Goal: Information Seeking & Learning: Find specific fact

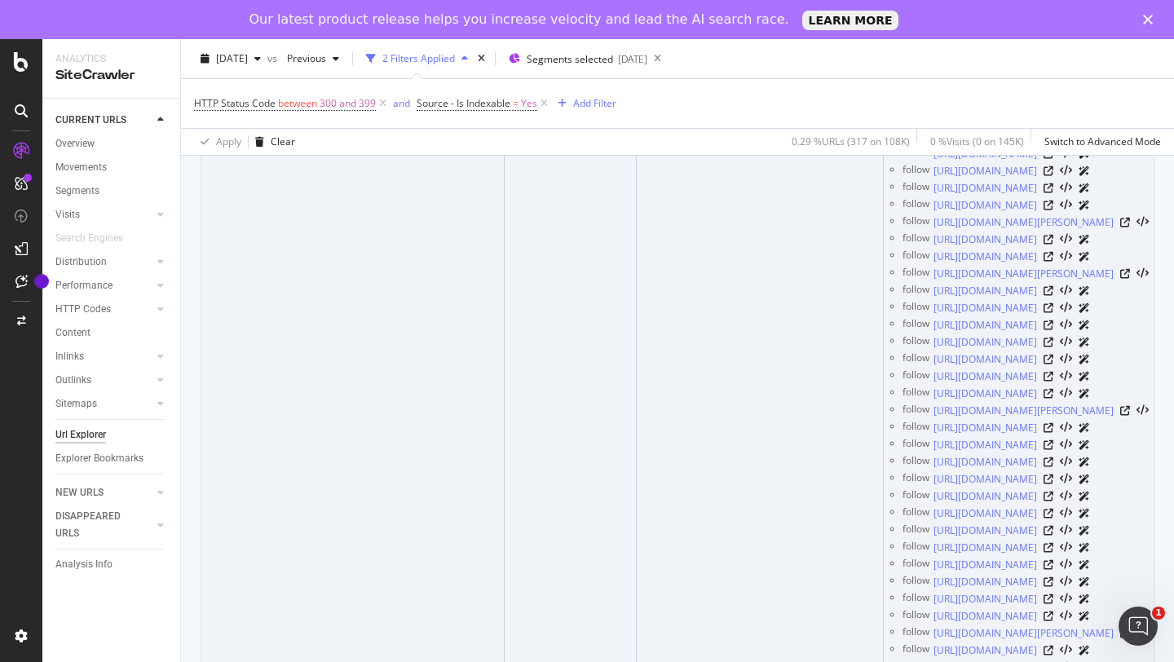
scroll to position [0, 2]
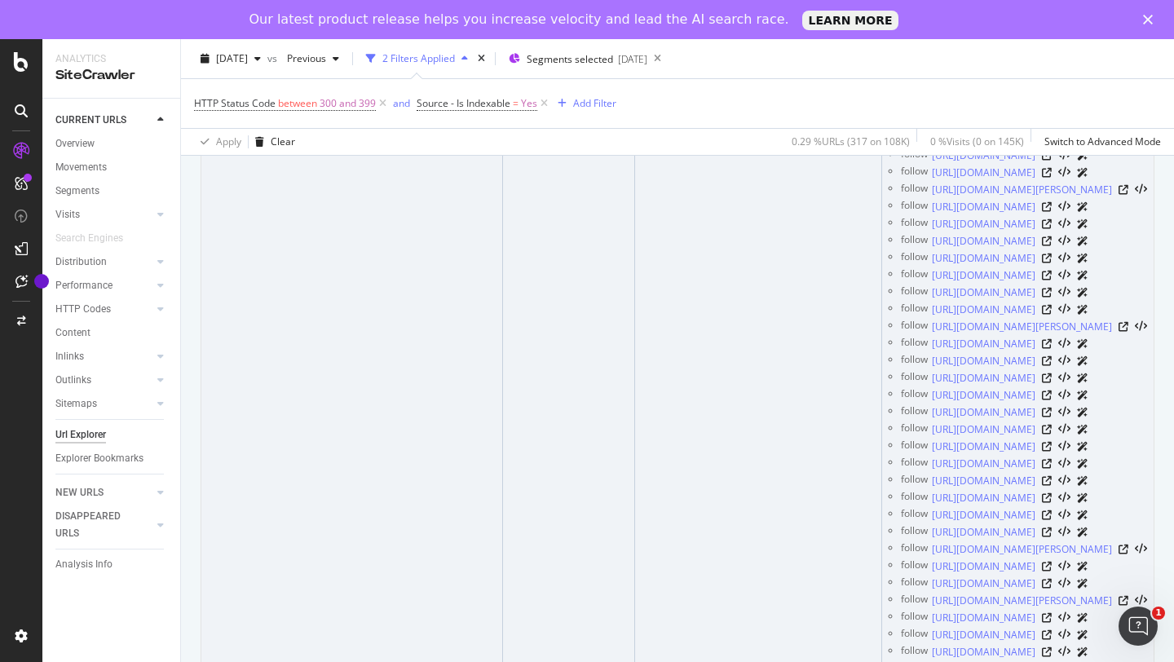
drag, startPoint x: 325, startPoint y: 281, endPoint x: 456, endPoint y: 282, distance: 130.4
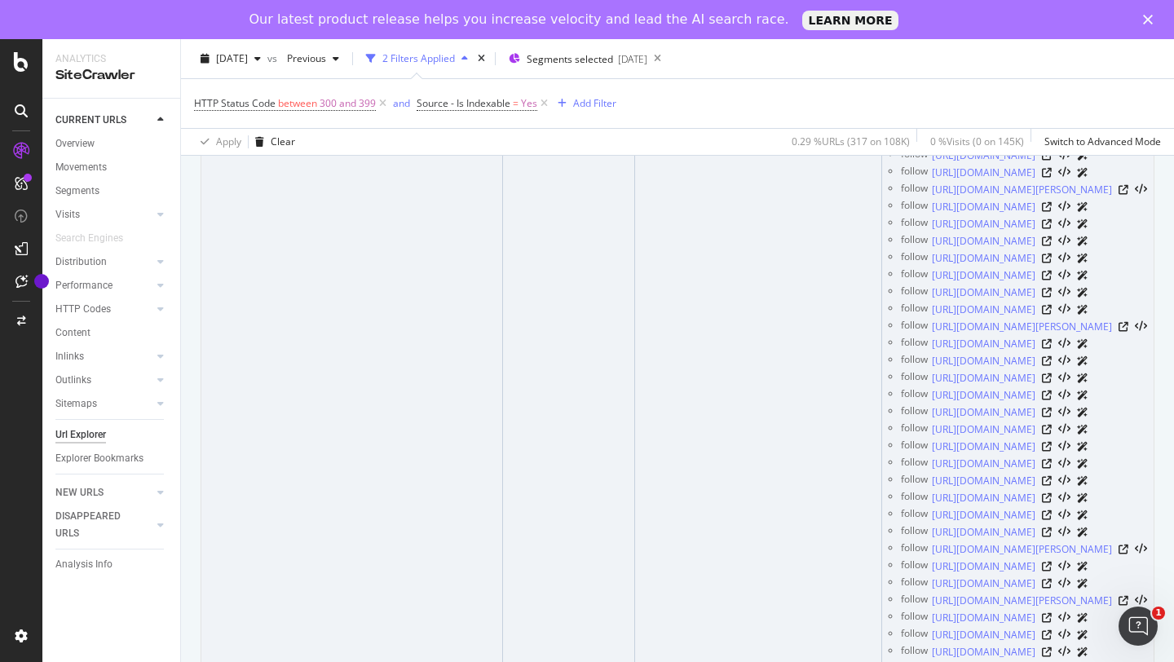
scroll to position [0, 0]
drag, startPoint x: 198, startPoint y: 280, endPoint x: 508, endPoint y: 286, distance: 309.8
copy table "URL Card HTTP Status Code Ultimate Redirect Destination Sample of Inlinks Inlin…"
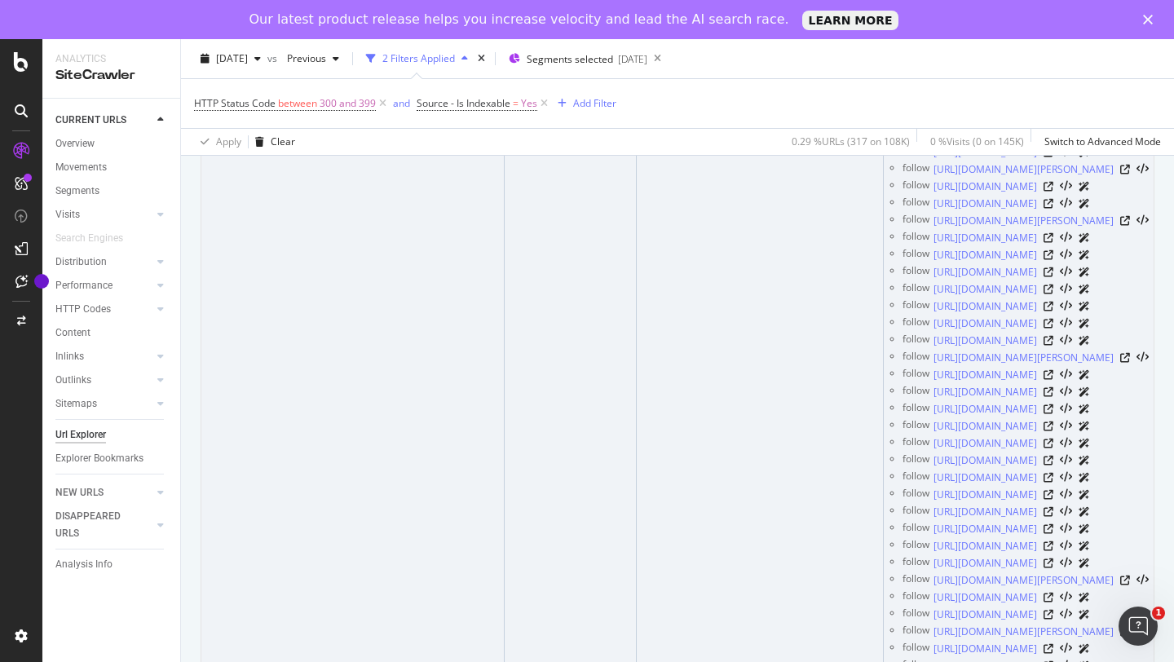
scroll to position [10142, 0]
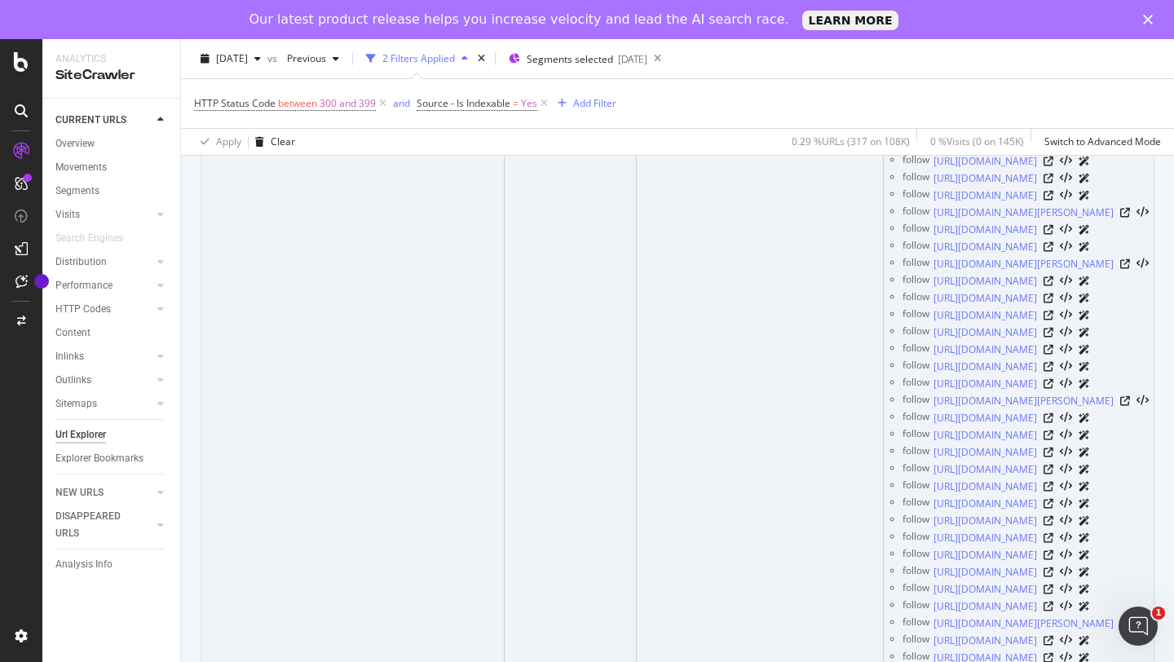
drag, startPoint x: 514, startPoint y: 378, endPoint x: 207, endPoint y: 360, distance: 307.8
copy div "[URL][DOMAIN_NAME]"
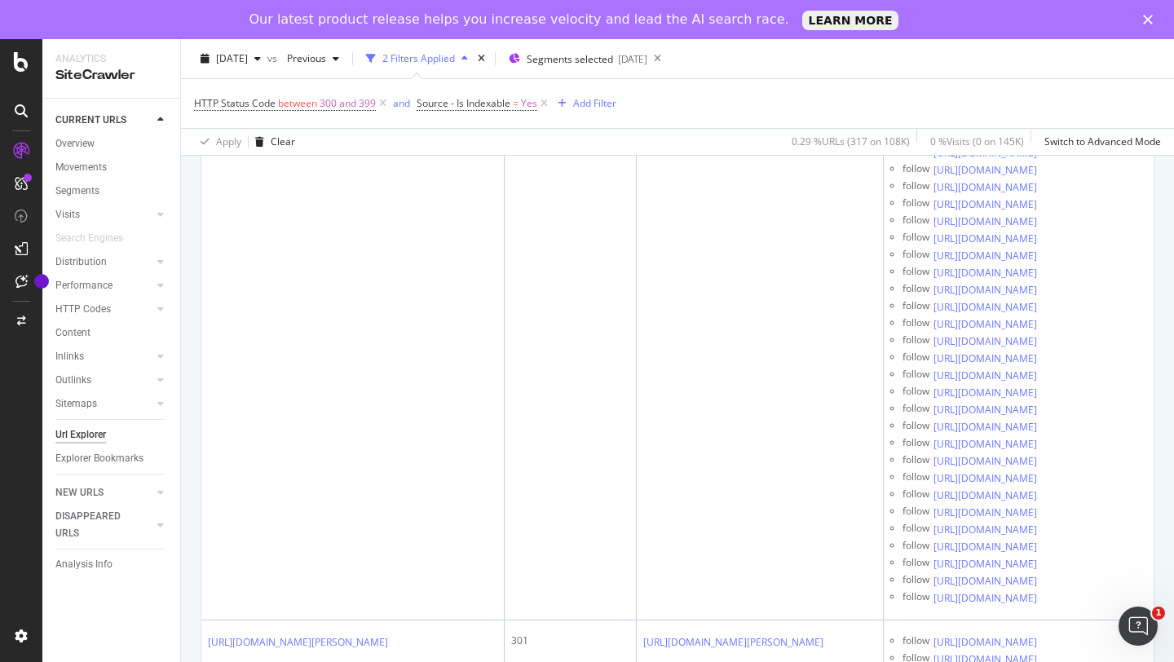
scroll to position [20023, 0]
drag, startPoint x: 483, startPoint y: 258, endPoint x: 209, endPoint y: 262, distance: 273.9
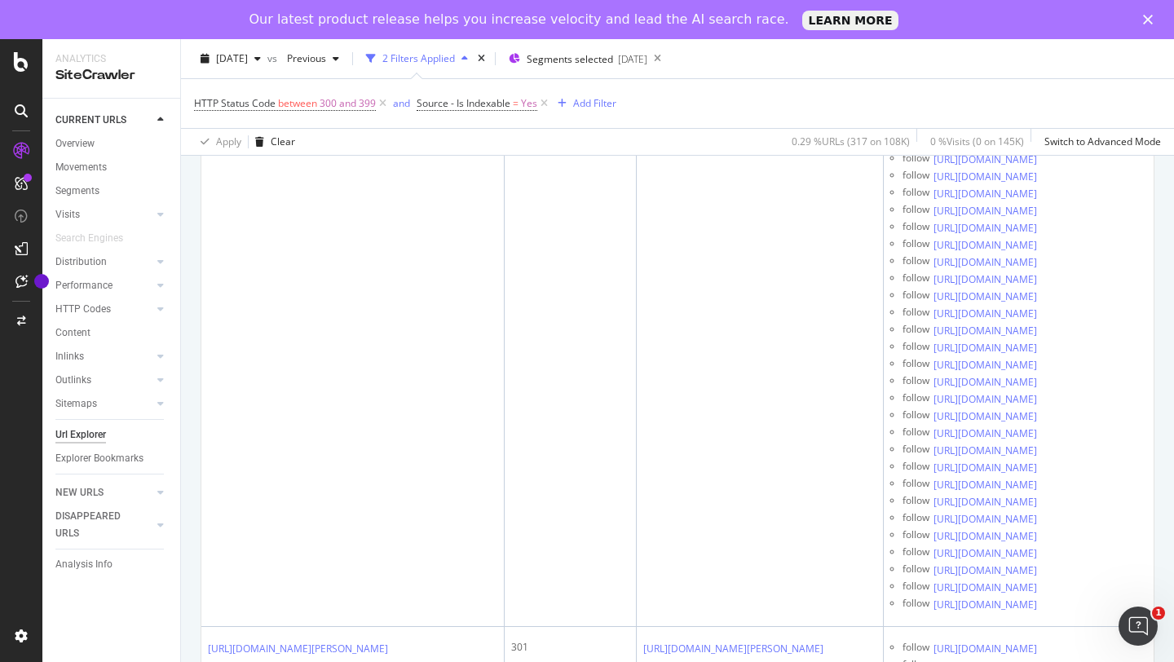
copy div "[URL][DOMAIN_NAME]"
